Goal: Obtain resource: Download file/media

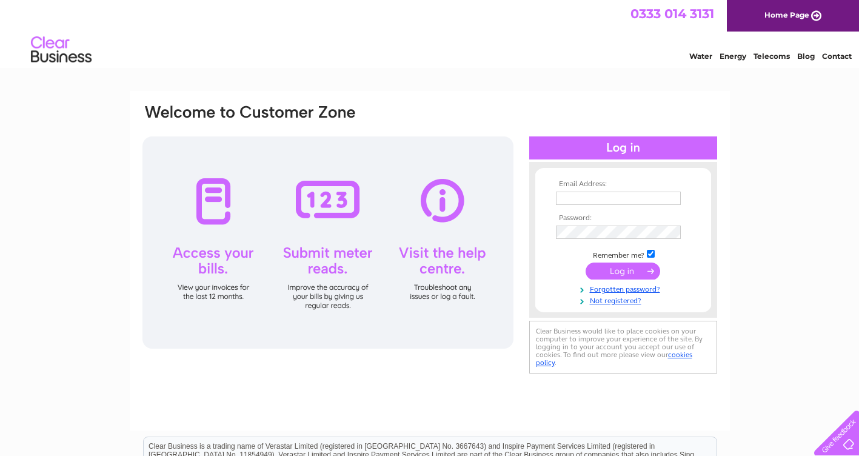
type input "info@jandlsupplies.co.uk"
click at [618, 271] on input "submit" at bounding box center [623, 270] width 75 height 17
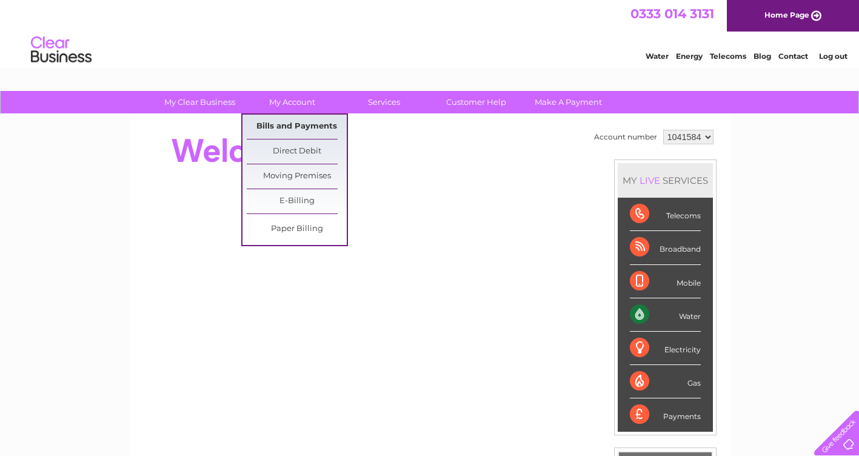
click at [284, 124] on link "Bills and Payments" at bounding box center [297, 127] width 100 height 24
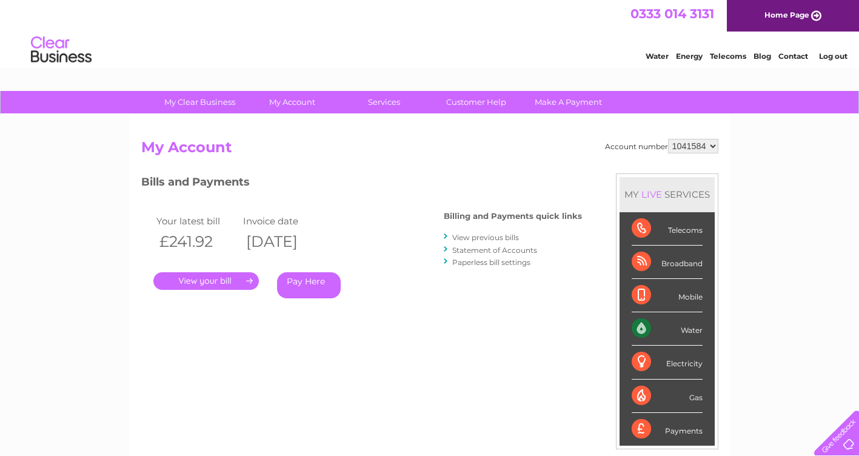
click at [209, 276] on link "." at bounding box center [205, 281] width 105 height 18
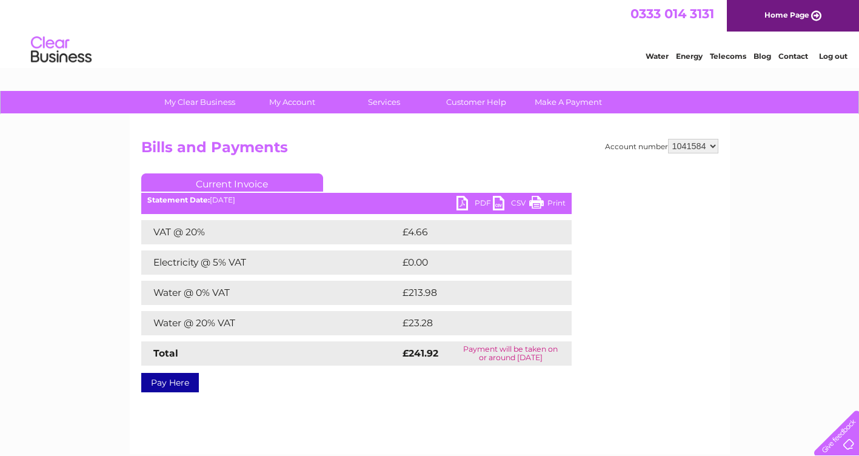
click at [468, 198] on link "PDF" at bounding box center [474, 205] width 36 height 18
